Goal: Task Accomplishment & Management: Use online tool/utility

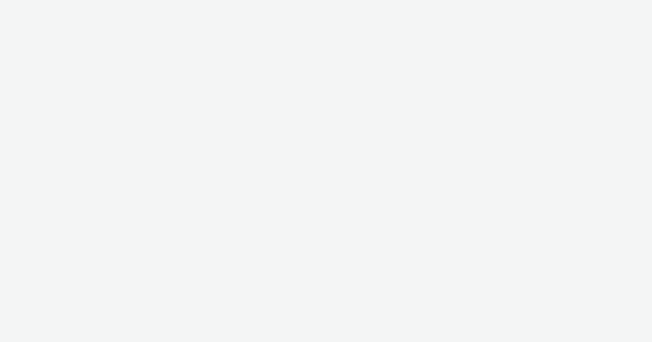
select select "47c37c18-910e-43a3-bb91-a2beb2847406"
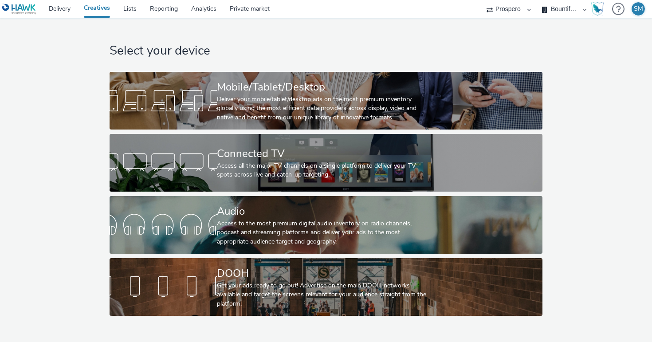
click at [304, 114] on div "Deliver your mobile/tablet/desktop ads on the most premium inventory globally u…" at bounding box center [324, 108] width 215 height 27
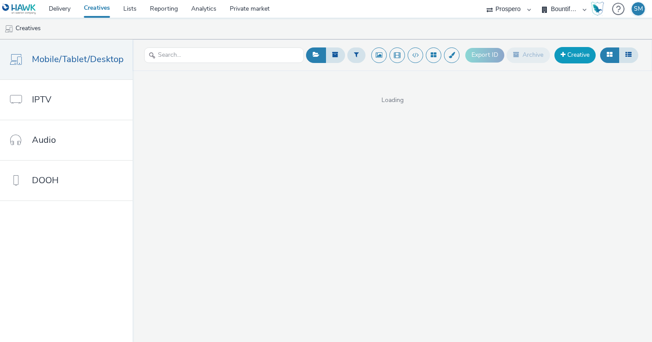
click at [562, 56] on span at bounding box center [563, 54] width 5 height 6
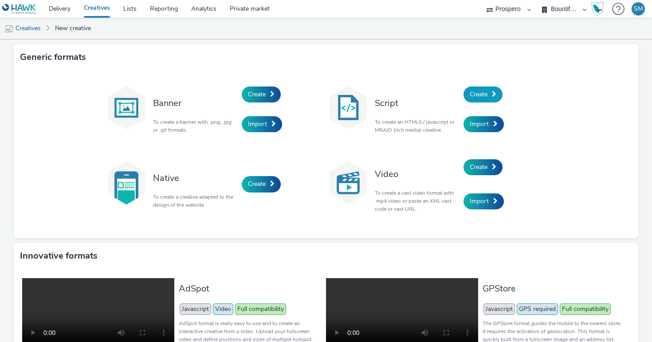
click at [501, 95] on link "Create" at bounding box center [483, 95] width 39 height 16
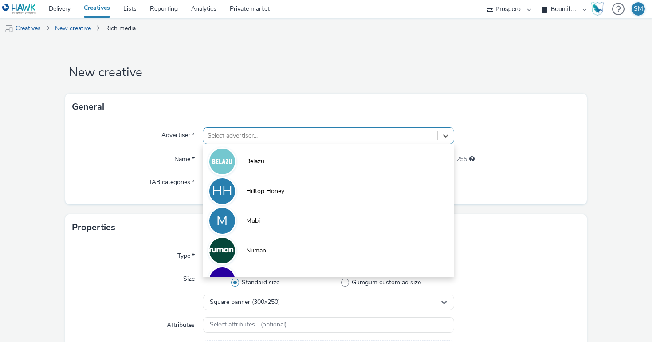
click at [306, 132] on div at bounding box center [320, 135] width 225 height 11
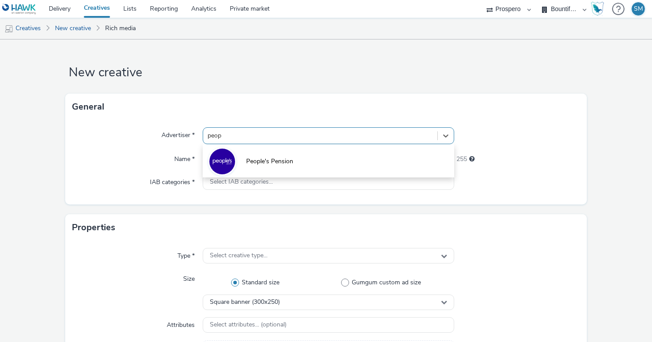
type input "peopl"
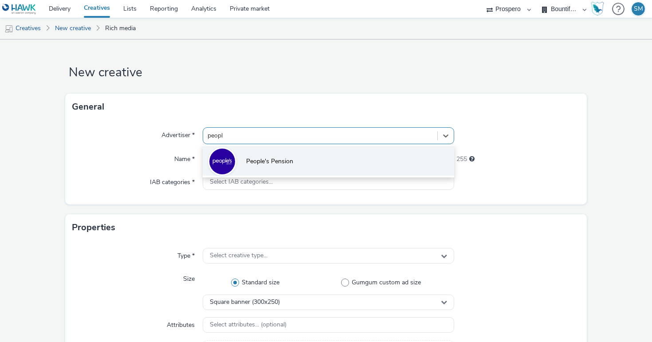
click at [252, 169] on li "People's Pension" at bounding box center [329, 161] width 252 height 30
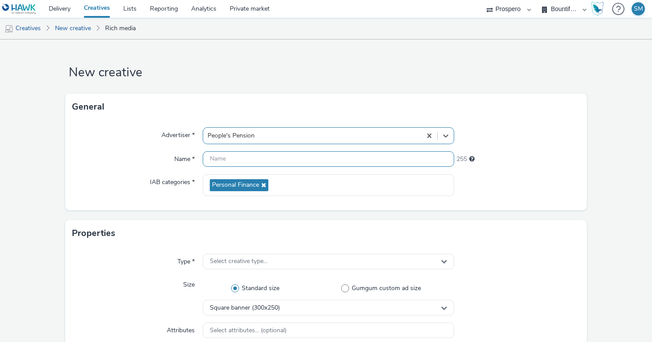
click at [246, 164] on input "text" at bounding box center [329, 159] width 252 height 16
paste input "[Deal 2209] OZ-16725 - People's Pension - August - Nov '25 - Skin V1 [429208465]"
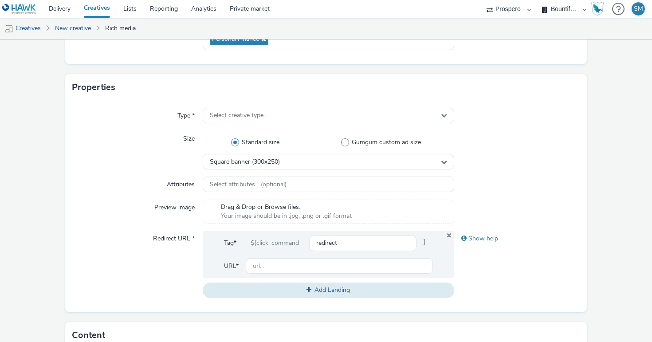
scroll to position [158, 0]
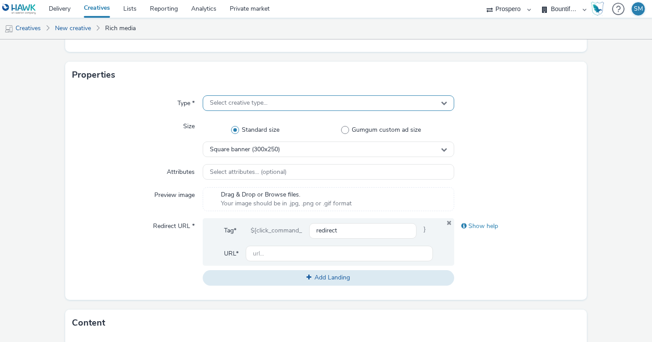
type input "NEW [Deal 2209] OZ-16725 - People's Pension - August - Nov '25 - Skin V1 [42920…"
click at [264, 102] on span "Select creative type..." at bounding box center [239, 103] width 58 height 8
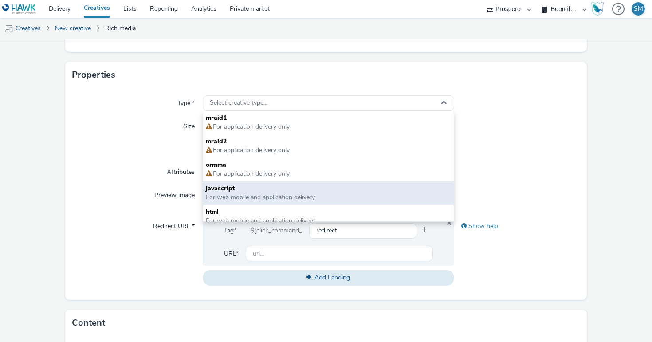
scroll to position [6, 0]
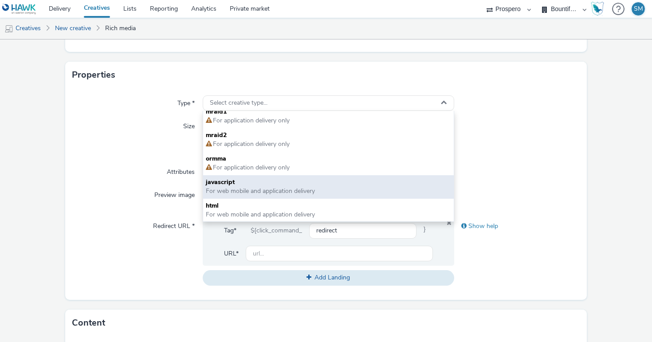
click at [231, 190] on span "For web mobile and application delivery" at bounding box center [260, 191] width 109 height 8
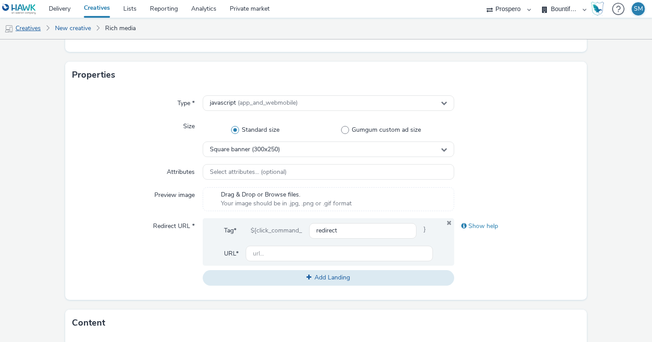
click at [28, 31] on link "Creatives" at bounding box center [22, 28] width 45 height 21
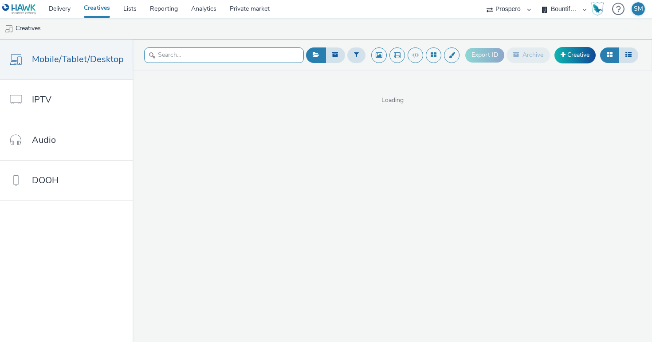
click at [181, 51] on input "text" at bounding box center [224, 55] width 160 height 16
type input "peop"
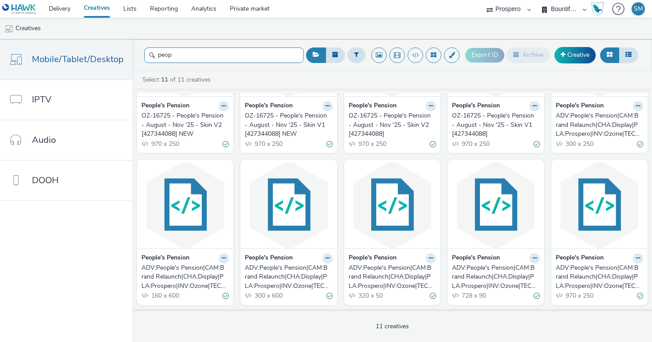
scroll to position [94, 0]
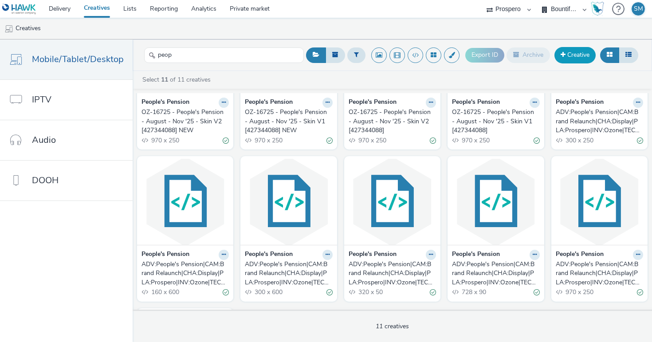
click at [575, 55] on link "Creative" at bounding box center [575, 55] width 41 height 16
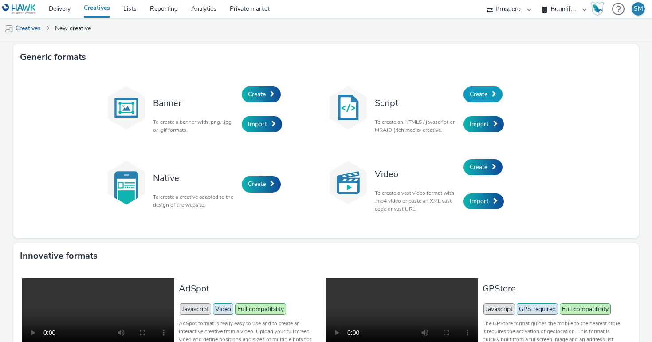
click at [475, 93] on span "Create" at bounding box center [479, 94] width 18 height 8
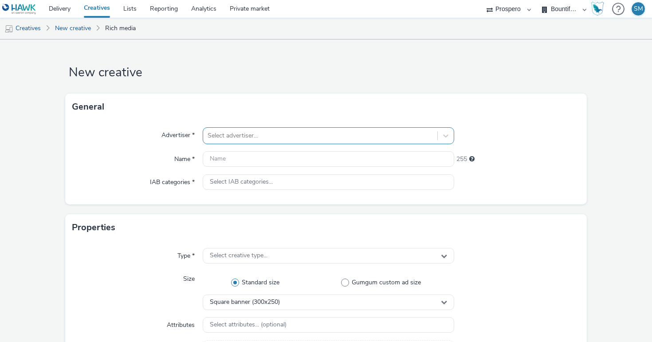
click at [311, 141] on div "Select advertiser..." at bounding box center [320, 136] width 234 height 14
type input "peopl"
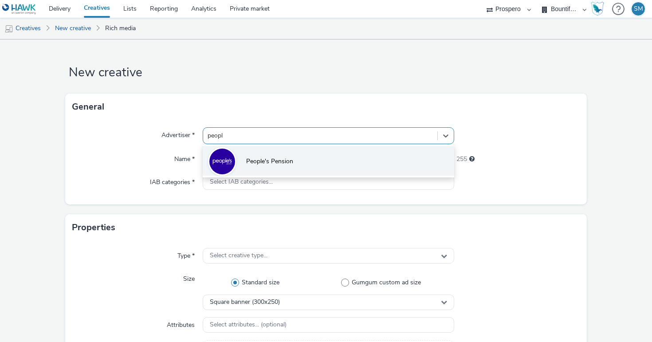
click at [303, 153] on li "People's Pension" at bounding box center [329, 161] width 252 height 30
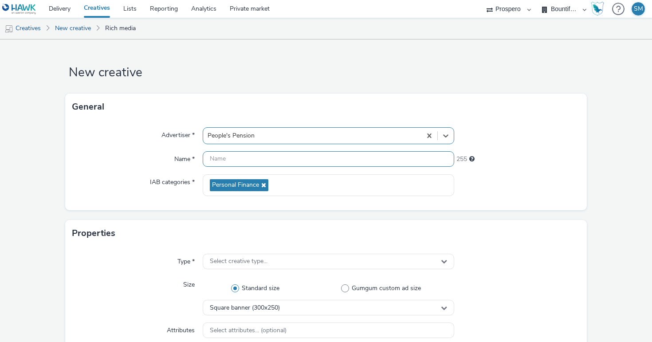
click at [297, 155] on input "text" at bounding box center [329, 159] width 252 height 16
paste input "[Deal 2209] OZ-16725 - People's Pension - August - Nov '25 - Skin V1 [429208465]"
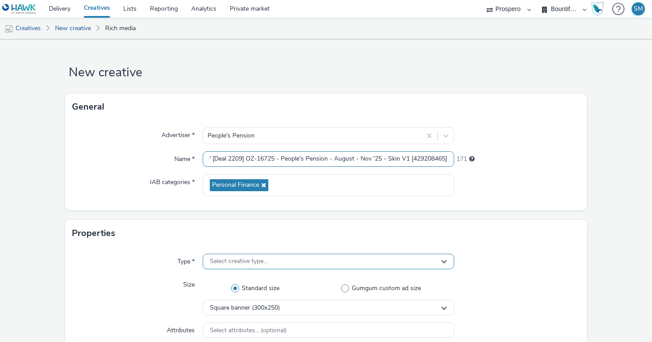
type input "NEW [Deal 2209] OZ-16725 - People's Pension - August - Nov '25 - Skin V1 [42920…"
click at [237, 265] on span "Select creative type..." at bounding box center [239, 262] width 58 height 8
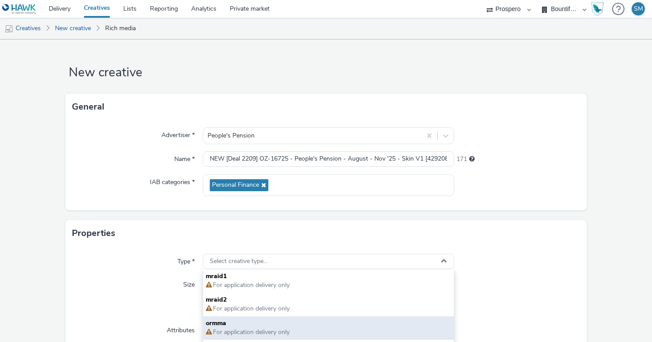
scroll to position [6, 0]
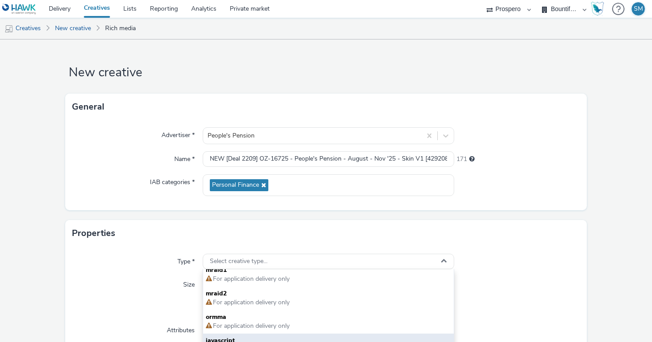
click at [228, 338] on span "javascript" at bounding box center [328, 340] width 245 height 9
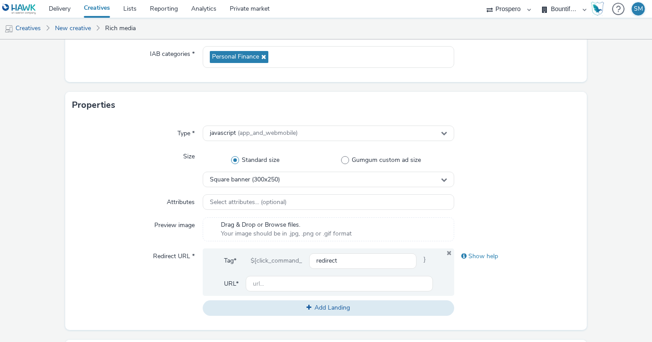
scroll to position [129, 0]
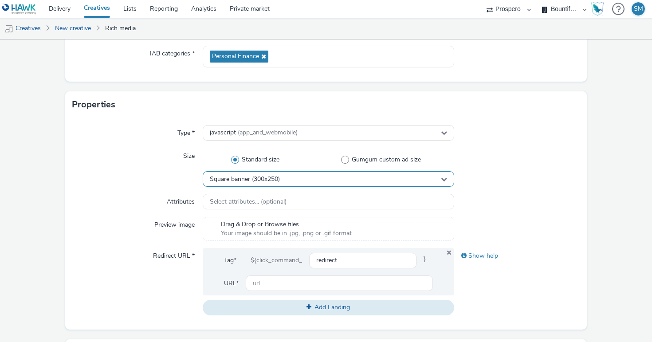
click at [229, 178] on span "Square banner (300x250)" at bounding box center [245, 180] width 70 height 8
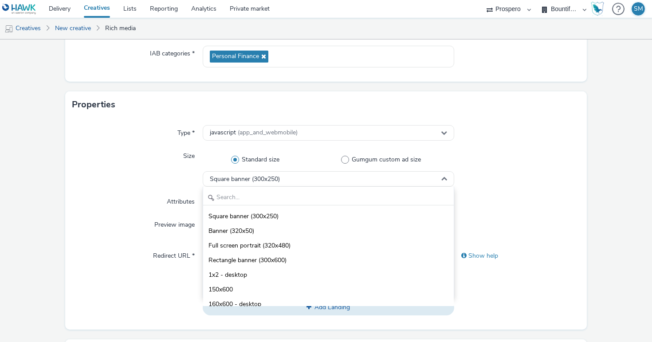
click at [224, 207] on div "Square banner (300x250) Banner (320x50) Full screen portrait (320x480) Rectangl…" at bounding box center [329, 242] width 252 height 111
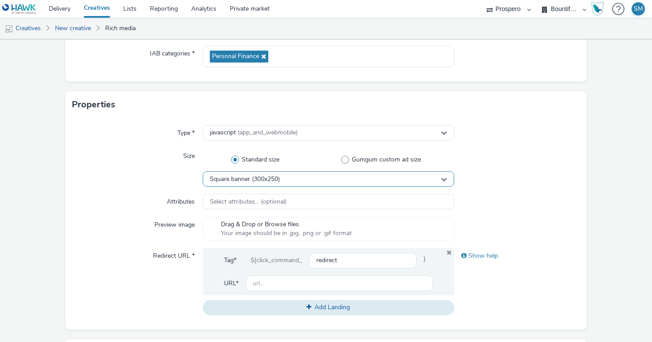
click at [229, 176] on span "Square banner (300x250)" at bounding box center [245, 180] width 70 height 8
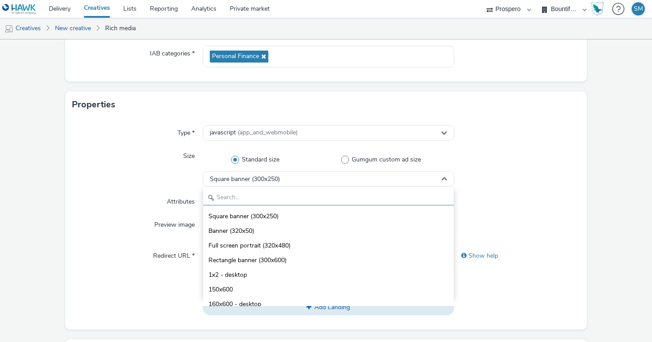
click at [232, 196] on input "text" at bounding box center [328, 198] width 251 height 16
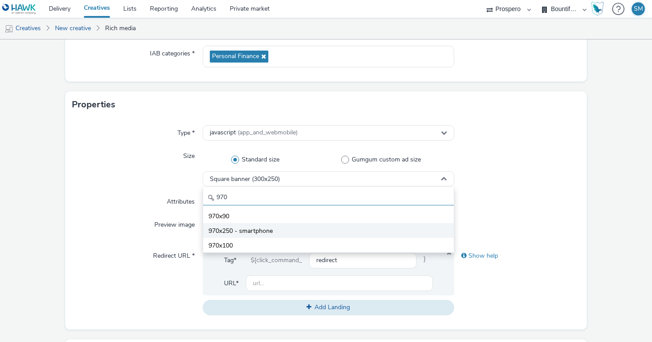
type input "970"
click at [234, 235] on span "970x250 - smartphone" at bounding box center [241, 231] width 64 height 9
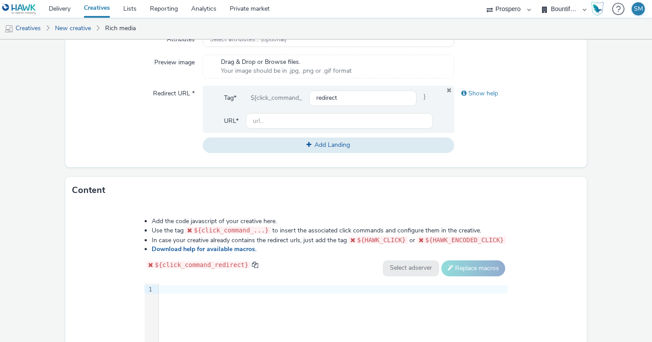
scroll to position [293, 0]
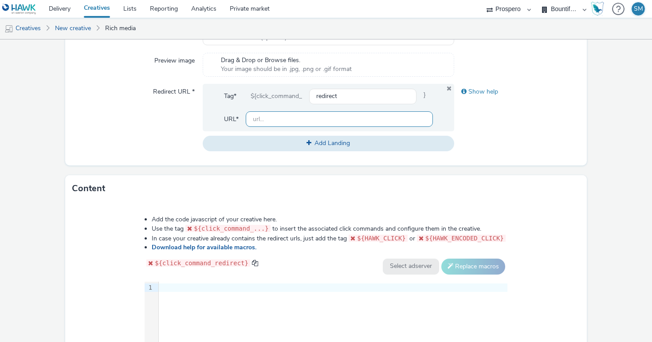
click at [289, 121] on input "text" at bounding box center [339, 119] width 187 height 16
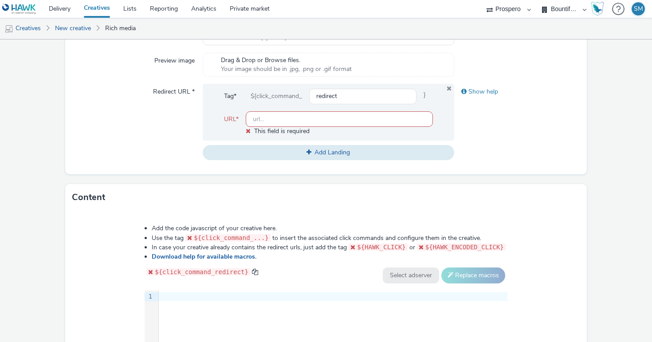
paste input "https://thepeoplespension.co.uk/"
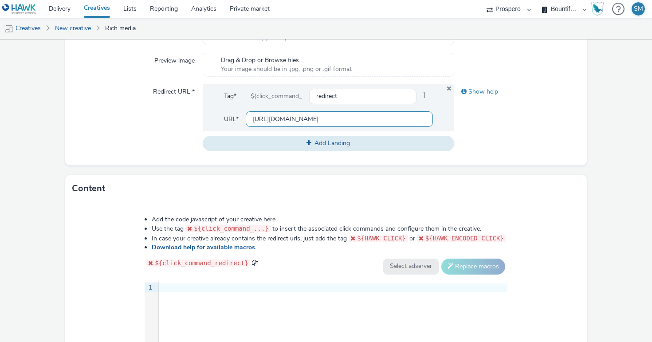
type input "[URL][DOMAIN_NAME]"
click at [245, 279] on div "Add the code javascript of your creative here. Use the tag ${click_command_...}…" at bounding box center [326, 318] width 427 height 218
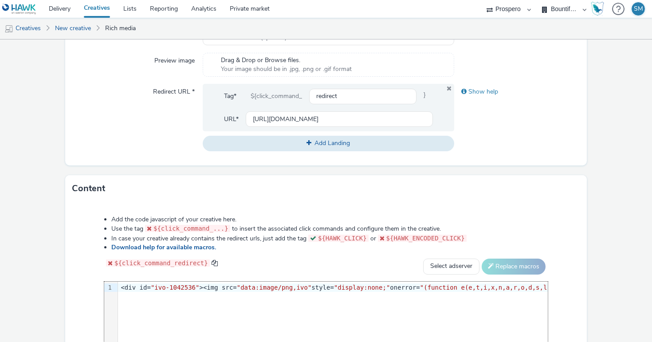
scroll to position [0, 13039]
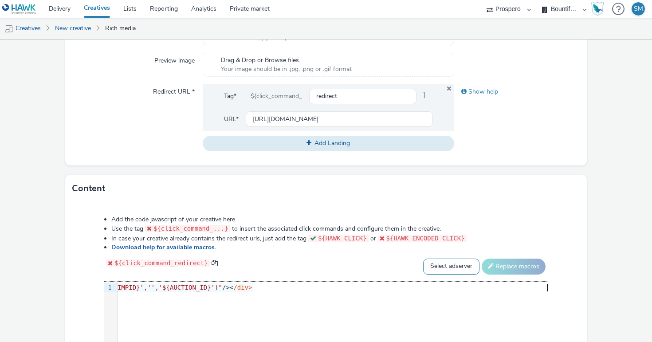
click at [448, 264] on select "Select adserver Sizmek DCM Adform Sting" at bounding box center [451, 267] width 56 height 16
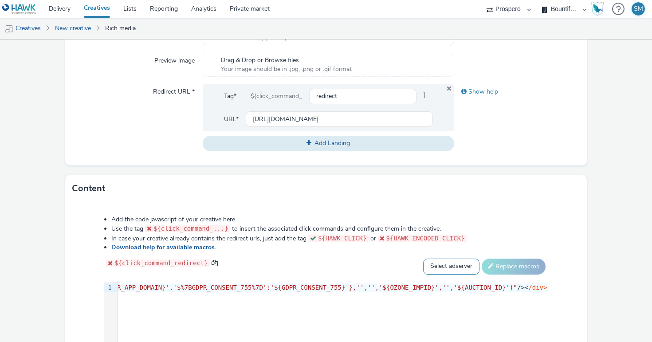
select select "dcm"
click at [423, 259] on select "Select adserver Sizmek DCM Adform Sting" at bounding box center [451, 267] width 56 height 16
click at [498, 264] on button "Replace macros" at bounding box center [514, 267] width 64 height 16
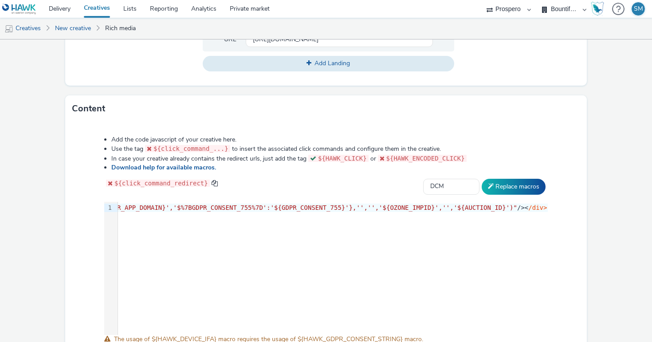
scroll to position [433, 0]
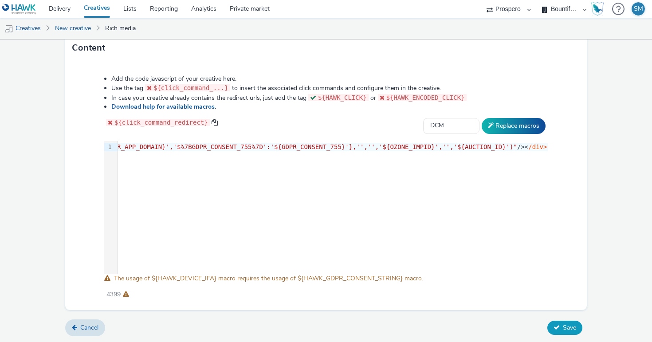
click at [565, 324] on span "Save" at bounding box center [569, 327] width 13 height 8
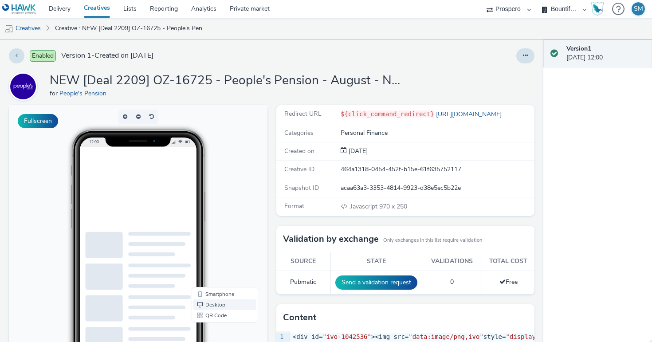
click at [209, 304] on link "Desktop" at bounding box center [224, 304] width 63 height 11
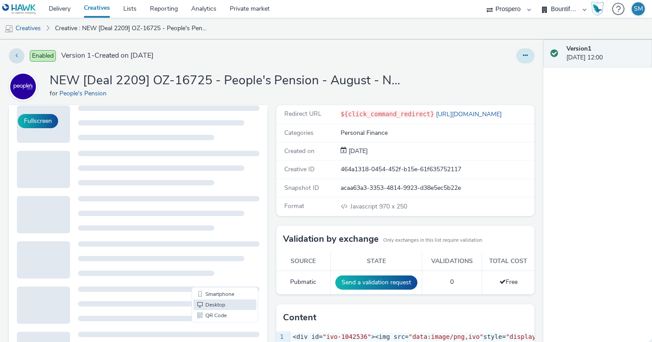
click at [524, 52] on icon at bounding box center [525, 55] width 5 height 6
click at [512, 70] on link "Edit" at bounding box center [501, 74] width 67 height 18
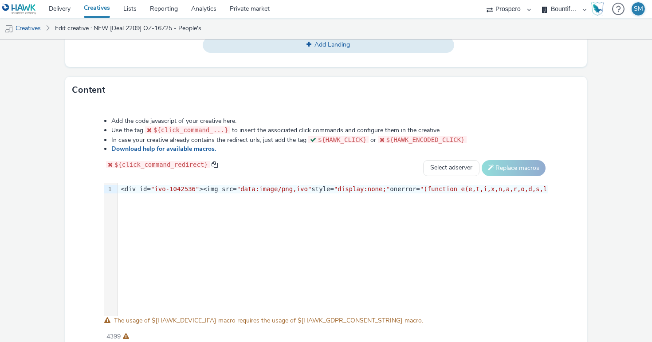
scroll to position [433, 0]
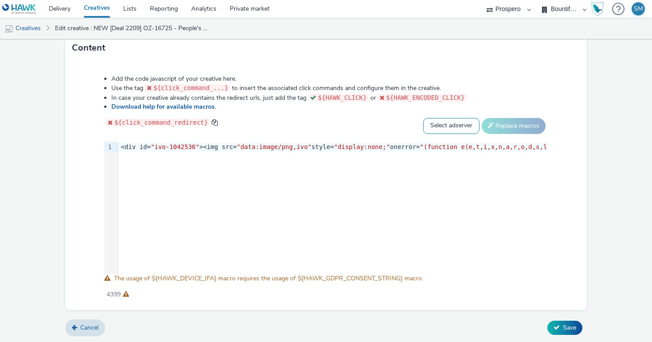
click at [454, 125] on select "Select adserver Sizmek DCM Adform Sting" at bounding box center [451, 126] width 56 height 16
select select "dcm"
click at [423, 118] on select "Select adserver Sizmek DCM Adform Sting" at bounding box center [451, 126] width 56 height 16
click at [516, 127] on button "Replace macros" at bounding box center [514, 126] width 64 height 16
click at [565, 323] on span "Save" at bounding box center [569, 327] width 13 height 8
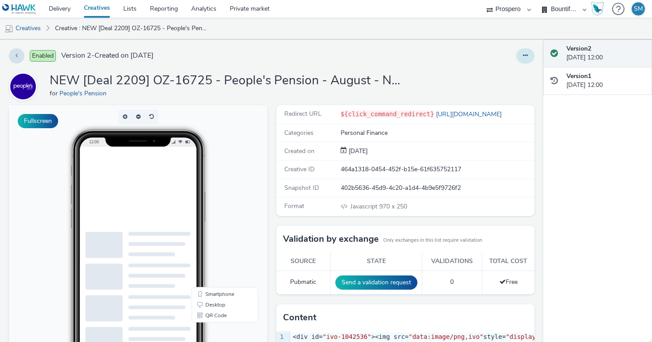
click at [523, 60] on button at bounding box center [525, 55] width 18 height 15
click at [511, 95] on link "Duplicate" at bounding box center [501, 92] width 67 height 18
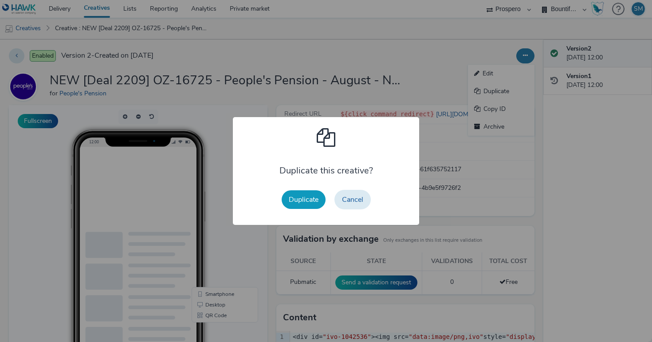
click at [306, 200] on button "Duplicate" at bounding box center [304, 199] width 44 height 19
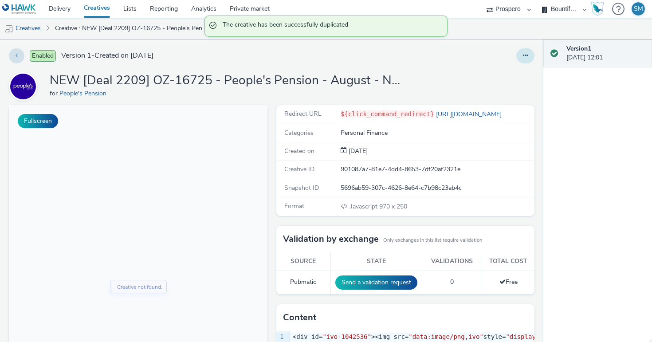
click at [527, 63] on div "Enabled Version 1 - Created on 22 September 2025 NEW [Deal 2209] OZ-16725 - Peo…" at bounding box center [271, 190] width 543 height 303
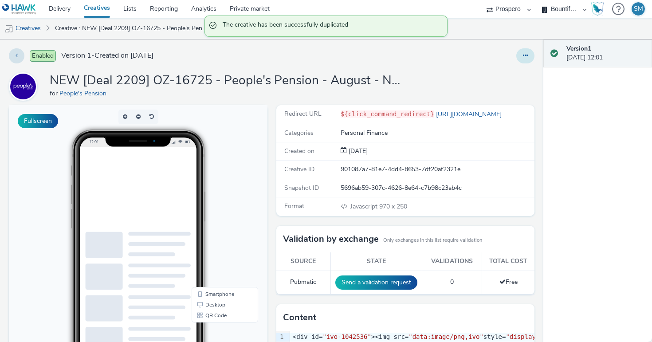
click at [527, 60] on button at bounding box center [525, 55] width 18 height 15
click at [517, 73] on link "Edit" at bounding box center [501, 74] width 67 height 18
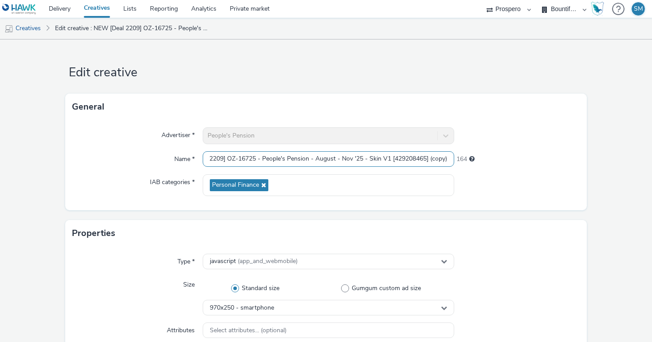
drag, startPoint x: 226, startPoint y: 158, endPoint x: 541, endPoint y: 166, distance: 315.1
click at [542, 166] on div "Name * NEW [Deal 2209] OZ-16725 - People's Pension - August - Nov '25 - Skin V1…" at bounding box center [326, 159] width 508 height 16
paste input "2 [429208465]"
type input "NEW [Deal 2209] OZ-16725 - People's Pension - August - Nov '25 - Skin V2 [42920…"
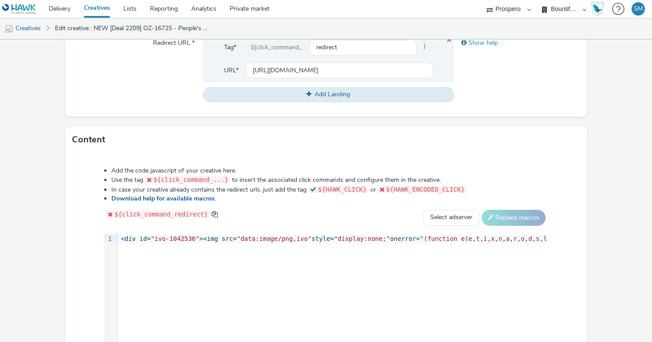
scroll to position [433, 0]
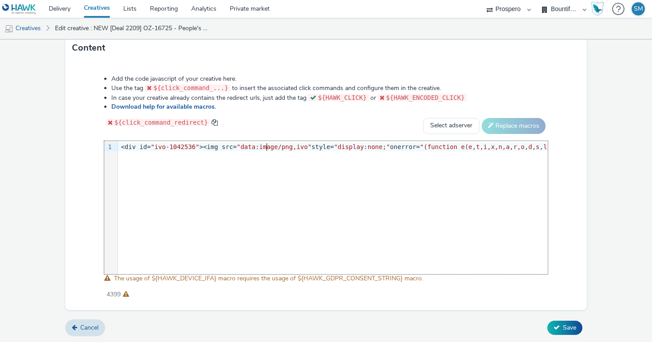
click at [265, 148] on span ""data:image/png,ivo"" at bounding box center [274, 146] width 75 height 7
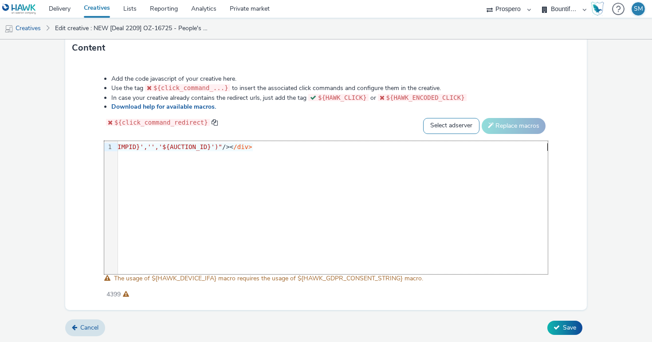
click at [467, 120] on select "Select adserver Sizmek DCM Adform Sting" at bounding box center [451, 126] width 56 height 16
select select "dcm"
click at [423, 118] on select "Select adserver Sizmek DCM Adform Sting" at bounding box center [451, 126] width 56 height 16
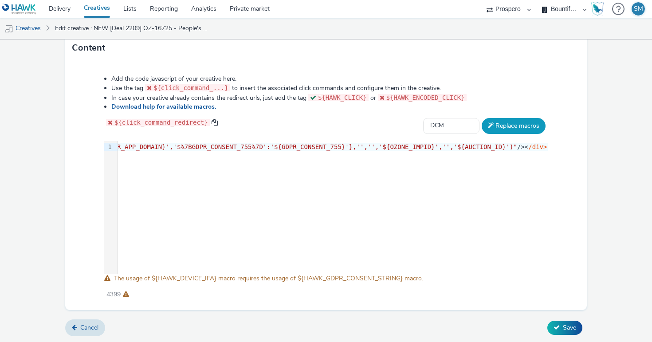
click at [510, 123] on button "Replace macros" at bounding box center [514, 126] width 64 height 16
click at [555, 325] on icon at bounding box center [557, 327] width 6 height 6
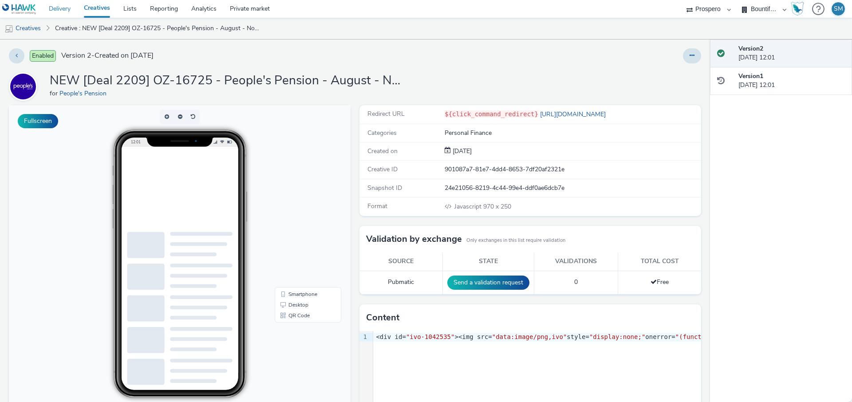
click at [53, 8] on link "Delivery" at bounding box center [59, 9] width 35 height 18
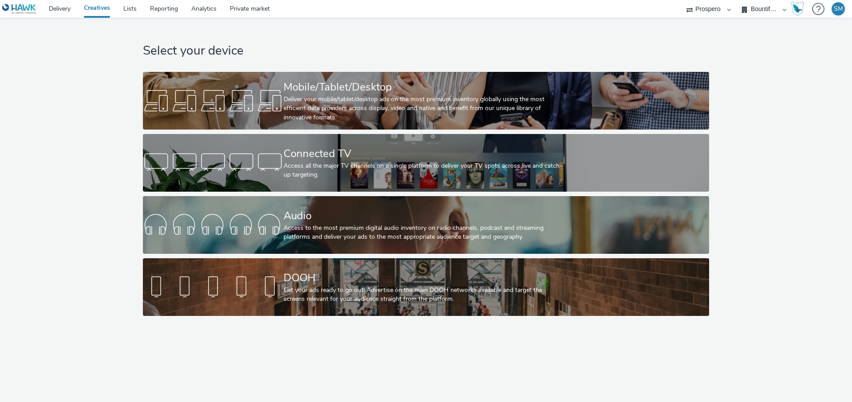
select select "47c37c18-910e-43a3-bb91-a2beb2847406"
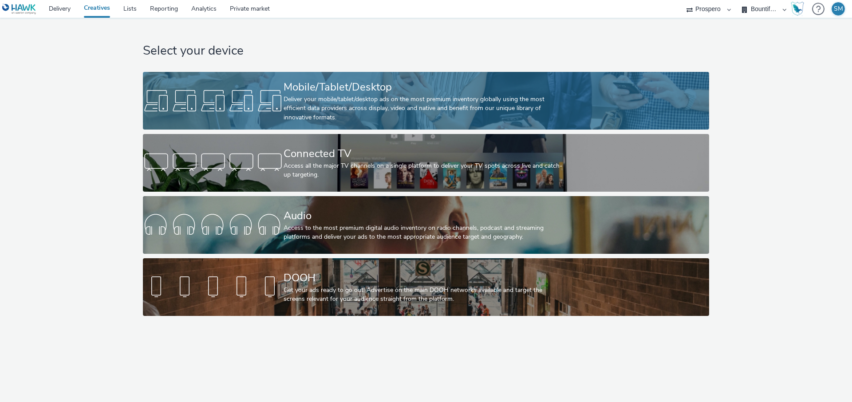
click at [237, 110] on div at bounding box center [213, 101] width 141 height 28
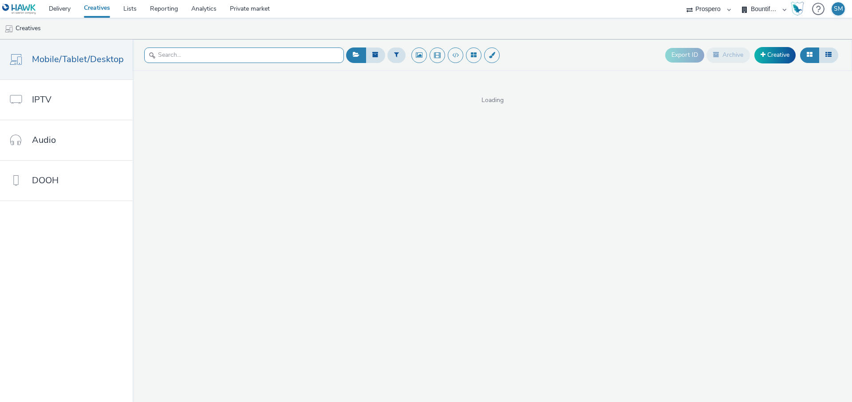
click at [216, 54] on input "text" at bounding box center [244, 55] width 200 height 16
type input "peopl"
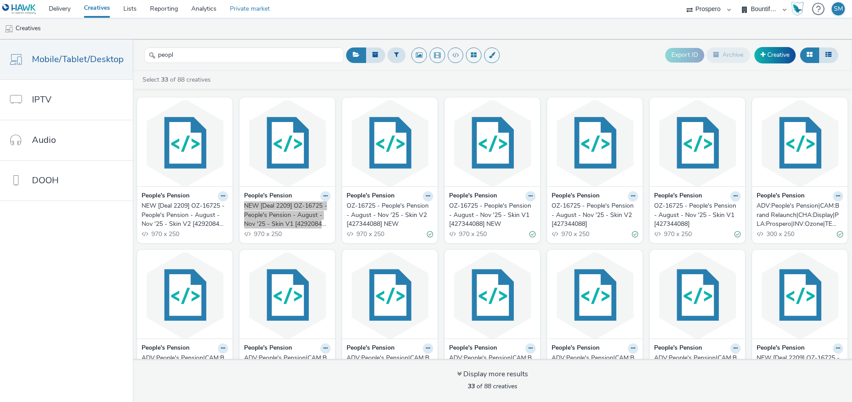
drag, startPoint x: 260, startPoint y: 214, endPoint x: 248, endPoint y: 2, distance: 212.4
click at [0, 0] on div "Delivery Creatives Lists Reporting Analytics Private market AZERION ContextAd F…" at bounding box center [426, 201] width 852 height 402
click at [62, 12] on link "Delivery" at bounding box center [59, 9] width 35 height 18
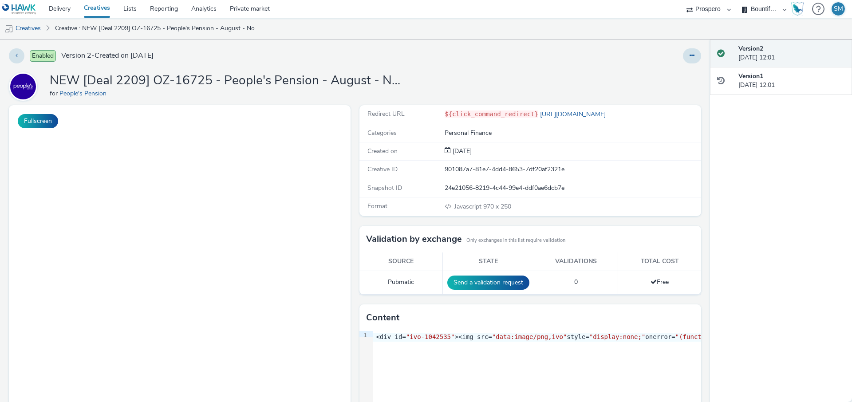
select select "47c37c18-910e-43a3-bb91-a2beb2847406"
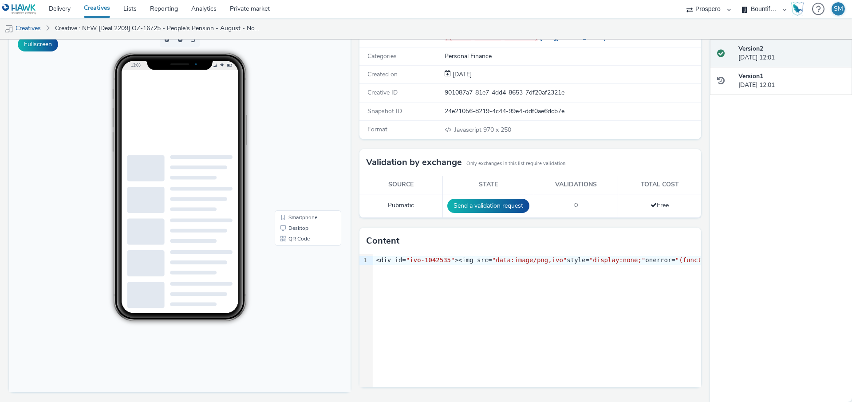
scroll to position [76, 0]
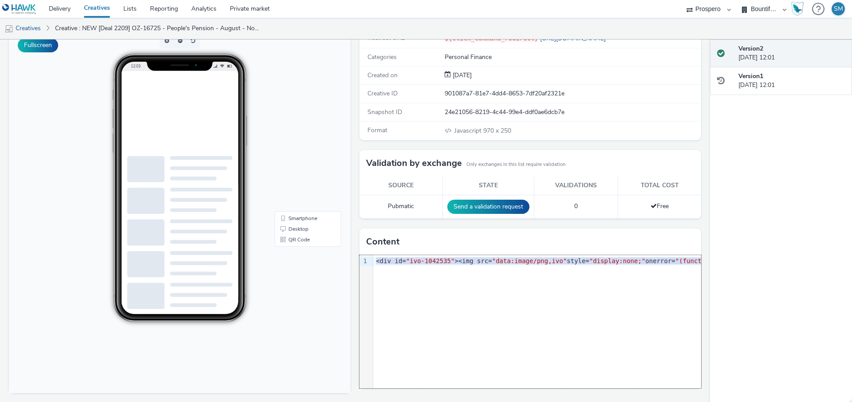
drag, startPoint x: 376, startPoint y: 259, endPoint x: 406, endPoint y: 314, distance: 63.0
click at [406, 314] on div "9 1 › <div id= "ivo-1042535" ><img src= "data:image/png,ivo" style= "display:no…" at bounding box center [530, 321] width 342 height 133
copy div "<div id= "ivo-1042535" ><img src= "data:image/png,ivo" style= "display:none;" o…"
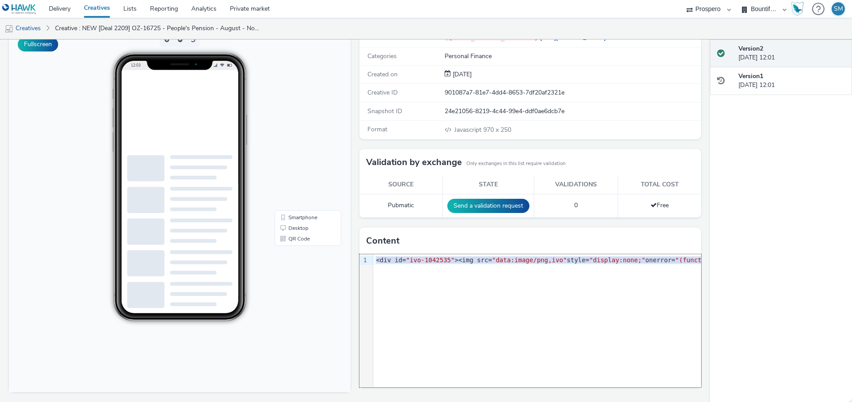
scroll to position [75, 0]
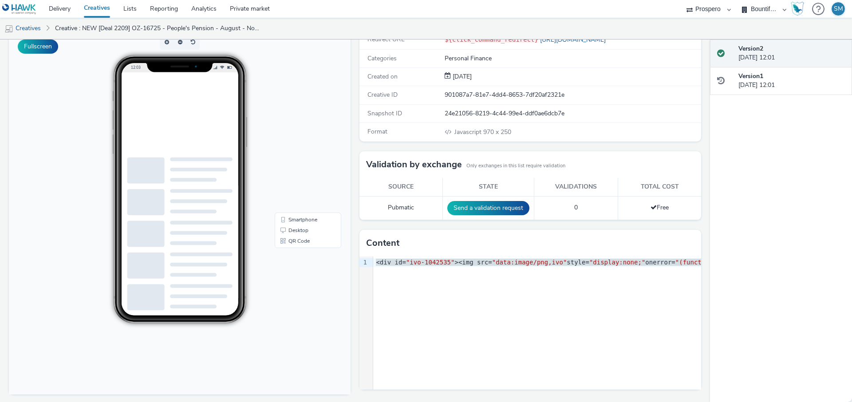
click at [402, 139] on div "Format Javascript 970 x 250" at bounding box center [530, 132] width 342 height 18
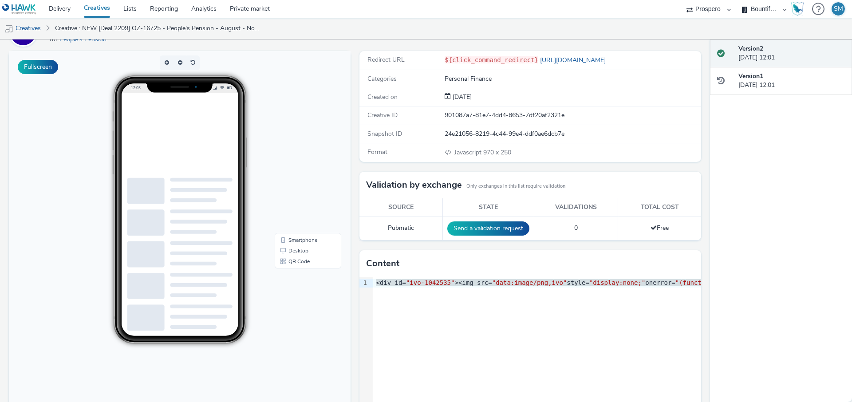
scroll to position [55, 0]
click at [381, 246] on div "Redirect URL ${click_command_redirect} [URL][DOMAIN_NAME] Categories Personal F…" at bounding box center [528, 238] width 346 height 374
click at [410, 267] on div "Content" at bounding box center [530, 263] width 342 height 27
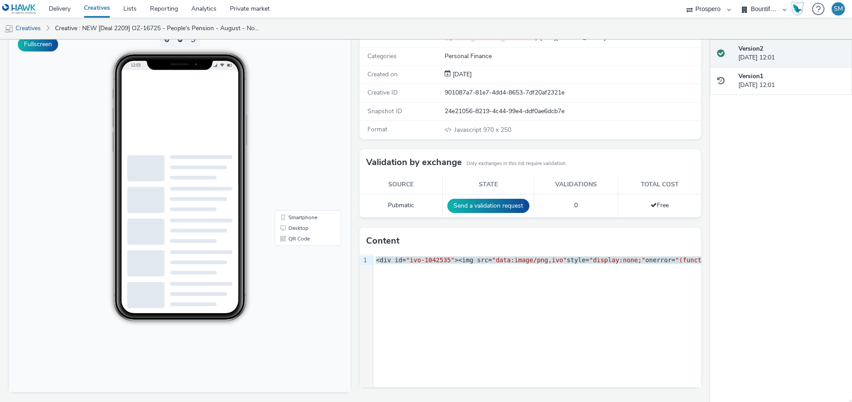
scroll to position [0, 0]
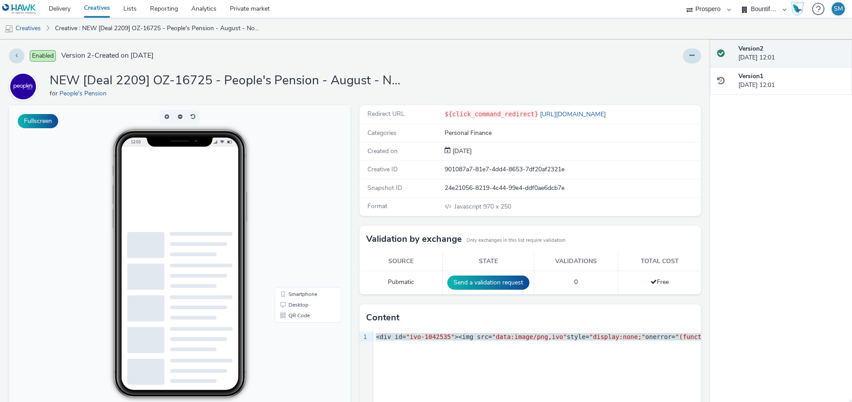
click at [411, 318] on div "Content" at bounding box center [530, 317] width 342 height 27
click at [387, 343] on div "9 1 › <div id= "ivo-1042535" ><img src= "data:image/png,ivo" style= "display:no…" at bounding box center [530, 397] width 342 height 133
click at [689, 59] on button at bounding box center [692, 55] width 18 height 15
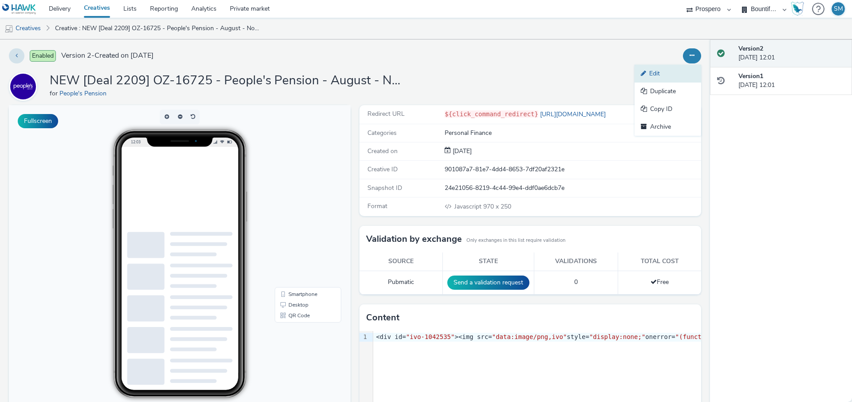
click at [689, 75] on link "Edit" at bounding box center [667, 74] width 67 height 18
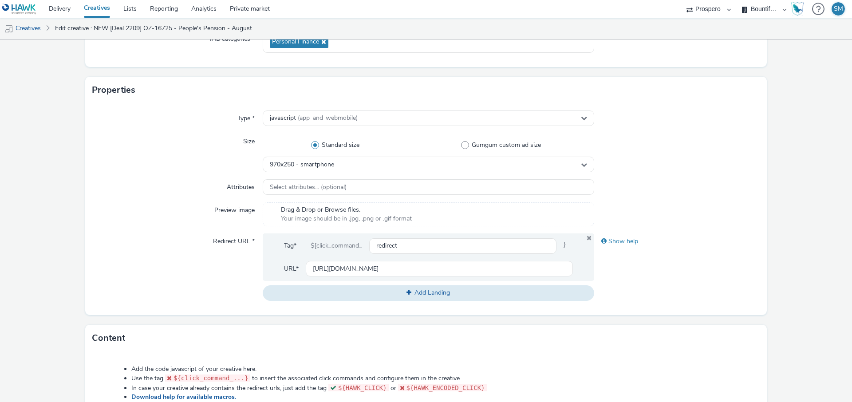
scroll to position [150, 0]
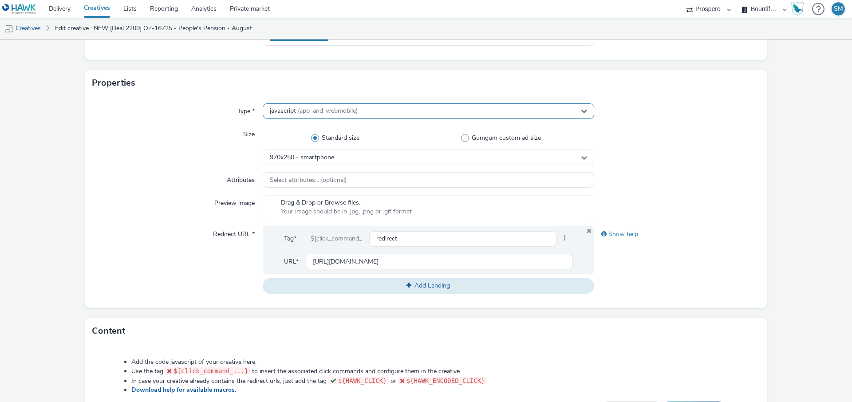
click at [298, 109] on span "(app_and_webmobile)" at bounding box center [328, 110] width 60 height 8
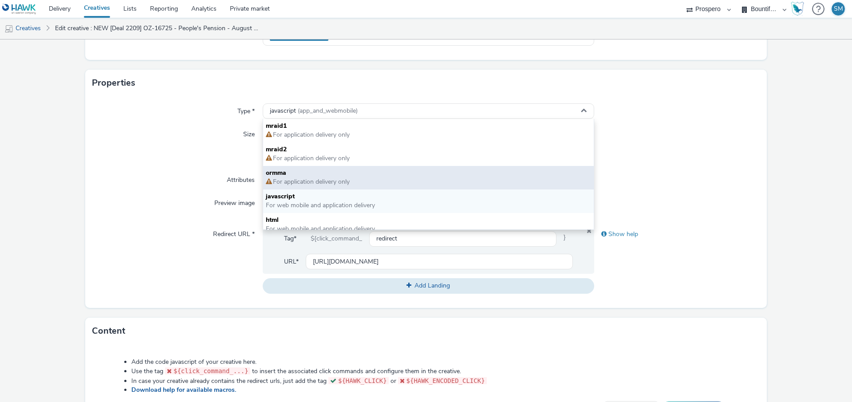
scroll to position [0, 0]
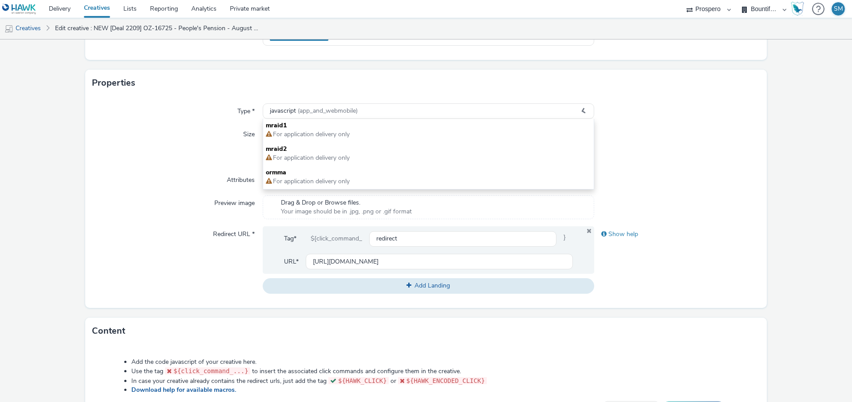
click at [227, 154] on div "Size" at bounding box center [177, 145] width 170 height 39
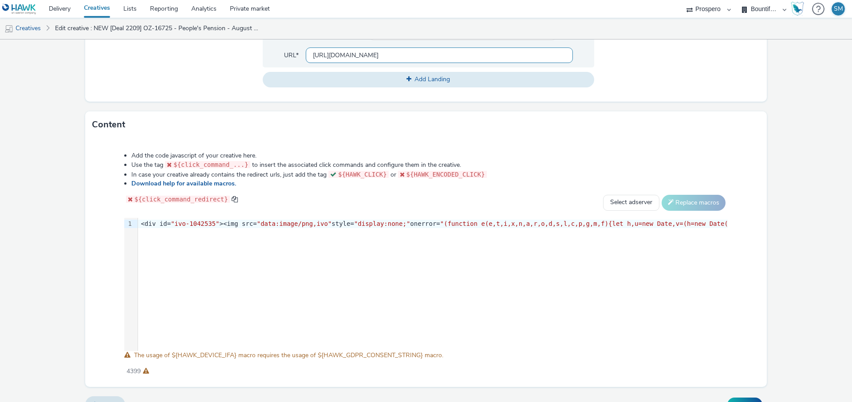
scroll to position [374, 0]
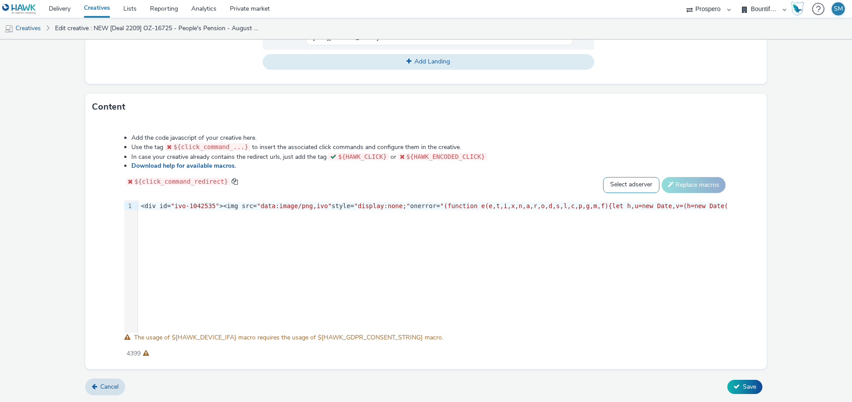
click at [628, 185] on select "Select adserver Sizmek DCM Adform Sting" at bounding box center [631, 185] width 56 height 16
select select "dcm"
click at [603, 177] on select "Select adserver Sizmek DCM Adform Sting" at bounding box center [631, 185] width 56 height 16
click at [683, 184] on button "Replace macros" at bounding box center [693, 185] width 64 height 16
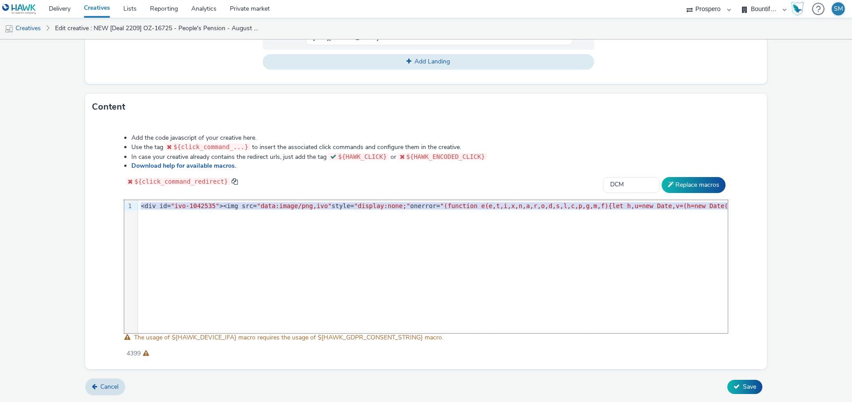
drag, startPoint x: 141, startPoint y: 206, endPoint x: 150, endPoint y: 219, distance: 16.0
click at [150, 219] on div "9 1 › <div id= "ivo-1042535" ><img src= "data:image/png,ivo" style= "display:no…" at bounding box center [425, 266] width 603 height 133
click at [191, 220] on div "9 1 › <div id= "ivo-1042535" ><img src= "data:image/png,ivo" style= "display:no…" at bounding box center [425, 266] width 603 height 133
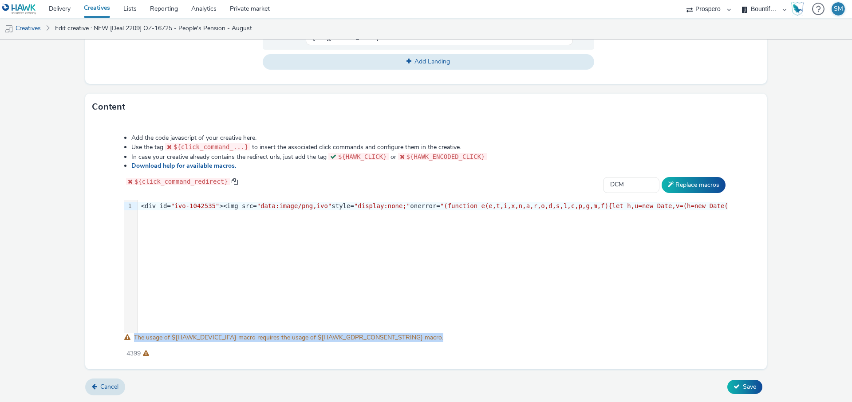
drag, startPoint x: 450, startPoint y: 339, endPoint x: 130, endPoint y: 334, distance: 320.8
click at [129, 333] on div "Add the code javascript of your creative here. Use the tag ${click_command_...}…" at bounding box center [425, 241] width 667 height 228
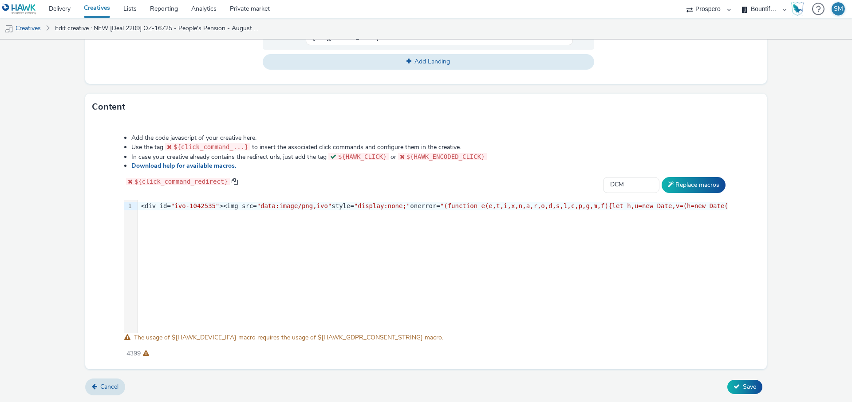
click at [228, 343] on div "Add the code javascript of your creative here. Use the tag ${click_command_...}…" at bounding box center [425, 241] width 667 height 228
drag, startPoint x: 315, startPoint y: 336, endPoint x: 423, endPoint y: 339, distance: 108.3
click at [423, 339] on span "The usage of ${HAWK_DEVICE_IFA} macro requires the usage of ${HAWK_GDPR_CONSENT…" at bounding box center [288, 337] width 309 height 8
click at [414, 227] on div "9 1 › <div id= "ivo-1042535" ><img src= "data:image/png,ivo" style= "display:no…" at bounding box center [425, 266] width 603 height 133
drag, startPoint x: 170, startPoint y: 336, endPoint x: 240, endPoint y: 339, distance: 70.6
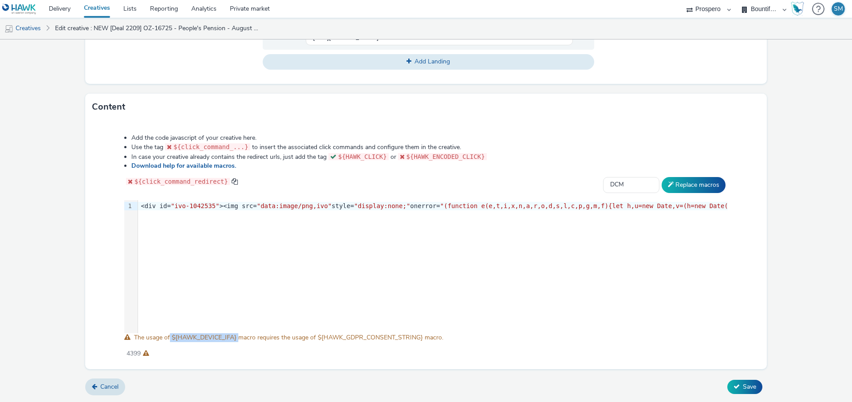
click at [240, 339] on span "The usage of ${HAWK_DEVICE_IFA} macro requires the usage of ${HAWK_GDPR_CONSENT…" at bounding box center [288, 337] width 309 height 8
click at [186, 338] on span "The usage of ${HAWK_DEVICE_IFA} macro requires the usage of ${HAWK_GDPR_CONSENT…" at bounding box center [288, 337] width 309 height 8
drag, startPoint x: 171, startPoint y: 338, endPoint x: 247, endPoint y: 337, distance: 76.3
click at [247, 337] on span "The usage of ${HAWK_DEVICE_IFA} macro requires the usage of ${HAWK_GDPR_CONSENT…" at bounding box center [288, 337] width 309 height 8
drag, startPoint x: 315, startPoint y: 338, endPoint x: 422, endPoint y: 341, distance: 107.8
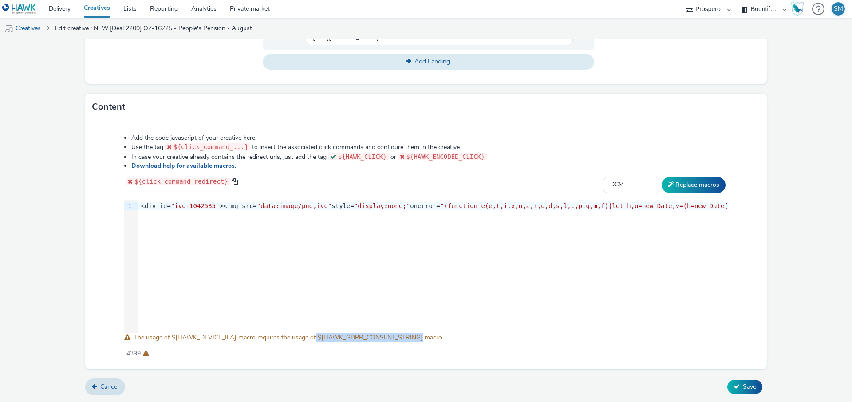
click at [422, 341] on span "The usage of ${HAWK_DEVICE_IFA} macro requires the usage of ${HAWK_GDPR_CONSENT…" at bounding box center [288, 337] width 309 height 8
click at [455, 327] on div "9 1 › <div id= "ivo-1042535" ><img src= "data:image/png,ivo" style= "display:no…" at bounding box center [425, 266] width 603 height 133
click at [483, 351] on div "4399" at bounding box center [425, 352] width 603 height 12
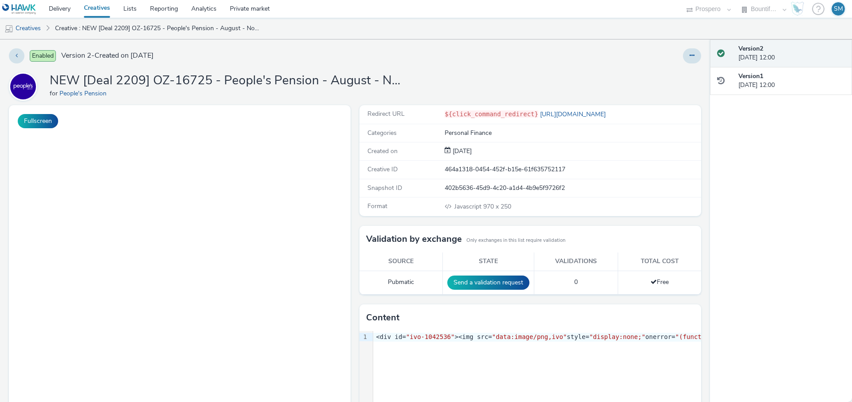
select select "47c37c18-910e-43a3-bb91-a2beb2847406"
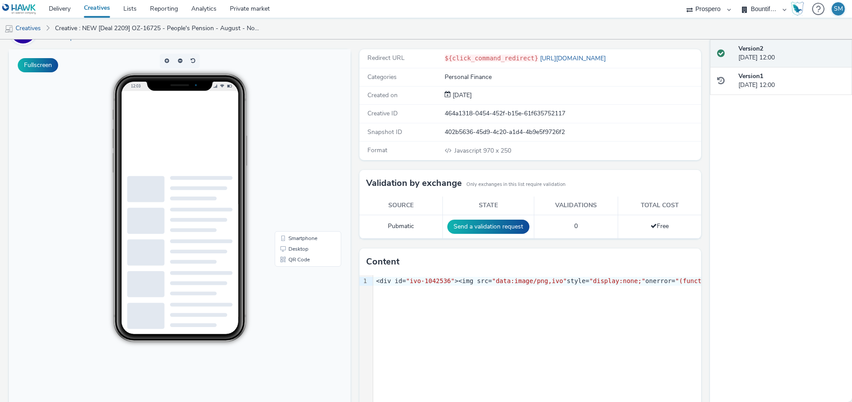
scroll to position [57, 0]
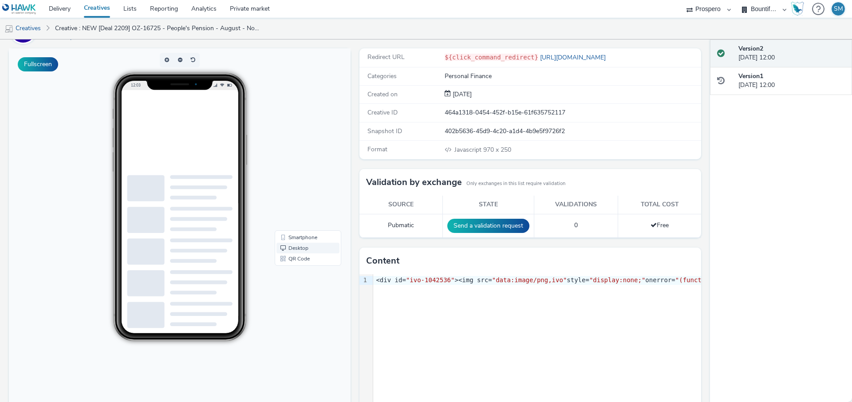
click at [303, 248] on link "Desktop" at bounding box center [307, 248] width 63 height 11
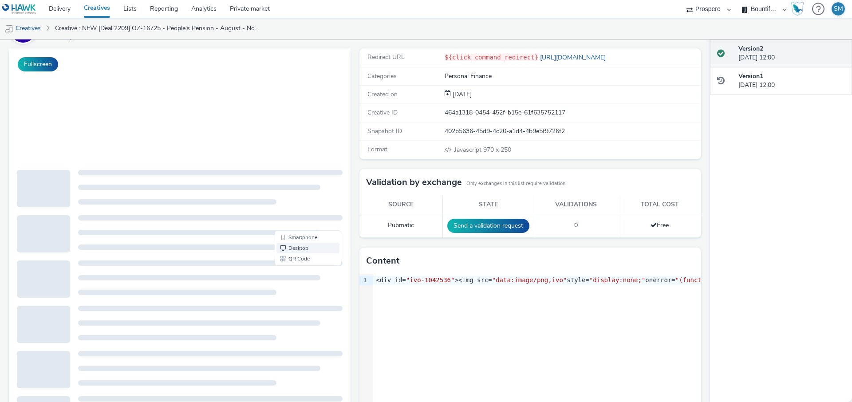
scroll to position [0, 0]
click at [44, 65] on button "Fullscreen" at bounding box center [38, 64] width 40 height 14
click at [117, 48] on html "[" "]" at bounding box center [224, 48] width 430 height 0
click at [46, 64] on button "Fullscreen" at bounding box center [38, 64] width 40 height 14
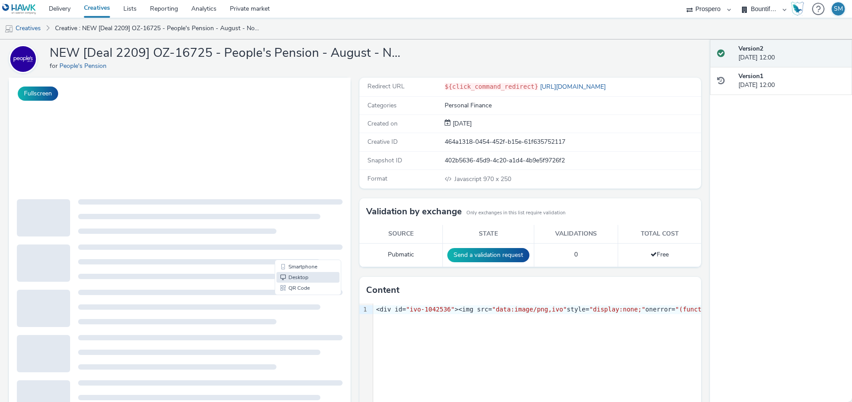
scroll to position [28, 0]
